Goal: Task Accomplishment & Management: Use online tool/utility

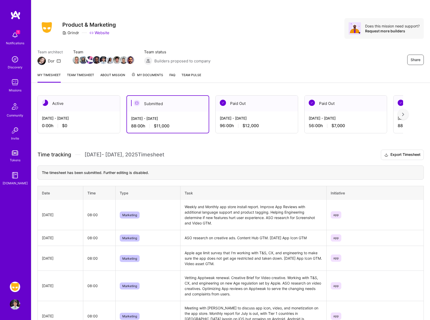
click at [82, 107] on div "Active" at bounding box center [79, 103] width 82 height 16
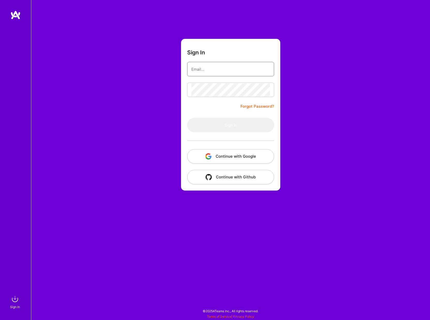
type input "[EMAIL_ADDRESS][DOMAIN_NAME]"
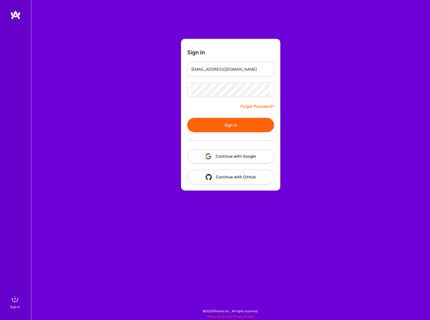
click at [224, 123] on button "Sign In" at bounding box center [230, 125] width 87 height 14
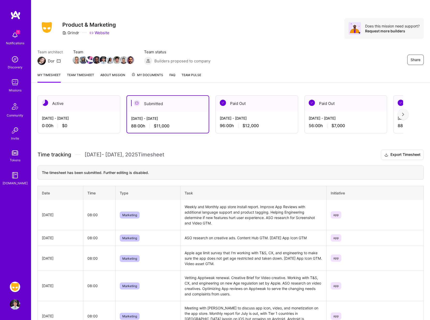
click at [97, 102] on div "Active" at bounding box center [79, 103] width 82 height 16
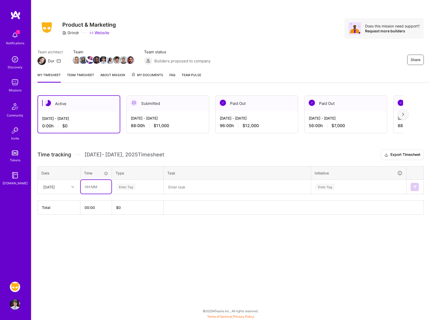
click at [95, 187] on input "text" at bounding box center [96, 187] width 31 height 14
type input "08:00"
click at [130, 187] on div "Enter Tag" at bounding box center [125, 187] width 19 height 8
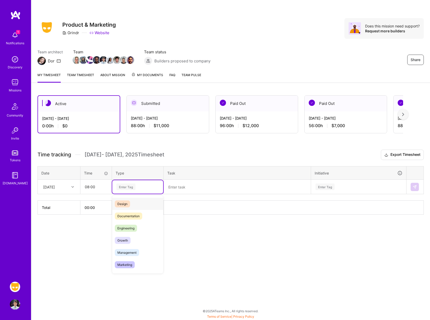
scroll to position [16, 0]
click at [126, 261] on span "Marketing" at bounding box center [125, 261] width 20 height 7
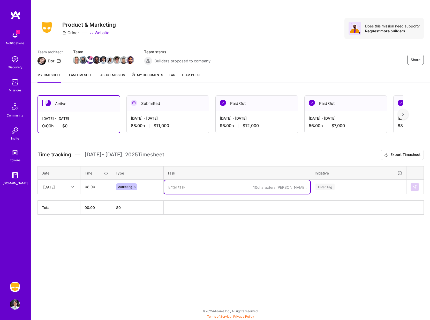
click at [185, 186] on textarea at bounding box center [237, 187] width 146 height 14
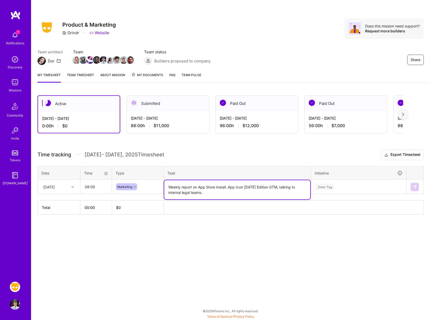
type textarea "Weekly report on App Store install. App Icon [DATE] Edition GTM, talking to int…"
click at [321, 188] on div "Enter Tag" at bounding box center [325, 187] width 19 height 8
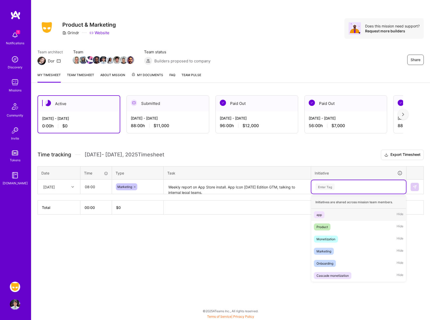
click at [318, 212] on div "app" at bounding box center [319, 214] width 5 height 5
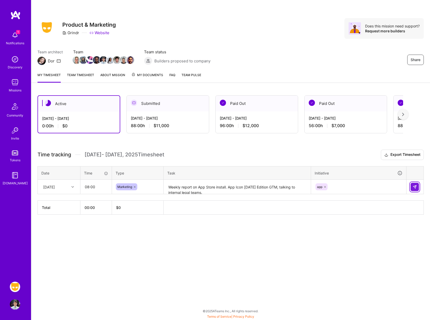
click at [415, 185] on img at bounding box center [415, 187] width 4 height 4
